Goal: Find specific page/section

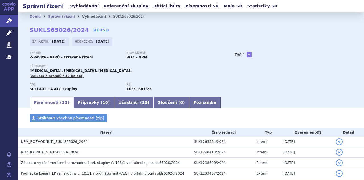
click at [90, 15] on link "Vyhledávání" at bounding box center [94, 17] width 24 height 4
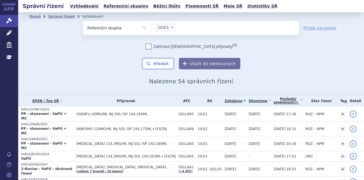
click at [133, 29] on select "Vše Spisová značka Typ SŘ Přípravek/SUKL kód Účastník/Držitel" at bounding box center [117, 27] width 68 height 13
click at [143, 27] on select "Vše Spisová značka Typ SŘ Přípravek/SUKL kód Účastník/Držitel" at bounding box center [117, 27] width 68 height 13
click at [142, 28] on select "Vše Spisová značka Typ SŘ Přípravek/SUKL kód Účastník/Držitel" at bounding box center [117, 27] width 68 height 13
click at [51, 32] on div "odstranit Vše Spisová značka Typ SŘ" at bounding box center [191, 45] width 323 height 48
